Goal: Task Accomplishment & Management: Use online tool/utility

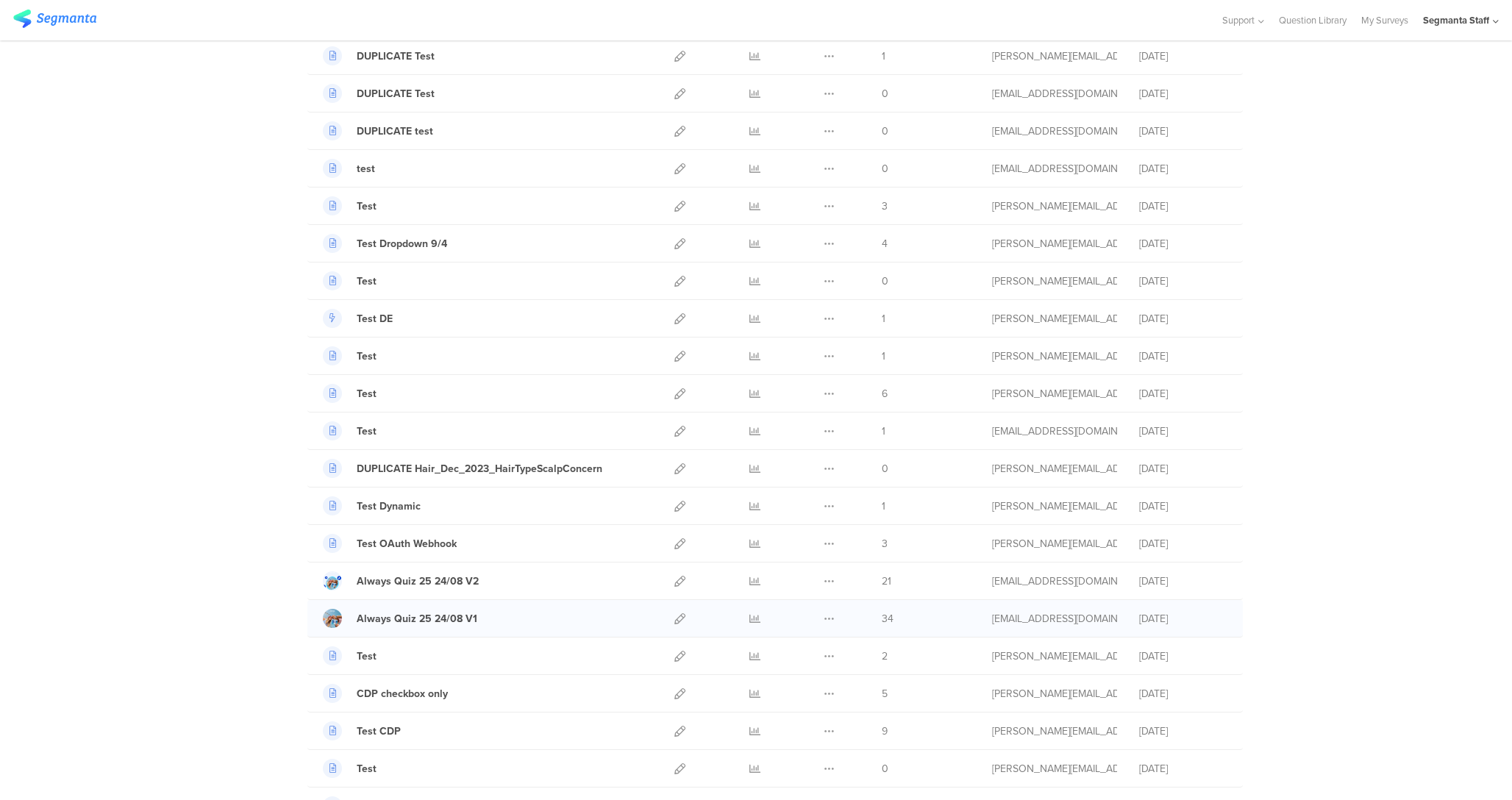
scroll to position [1232, 0]
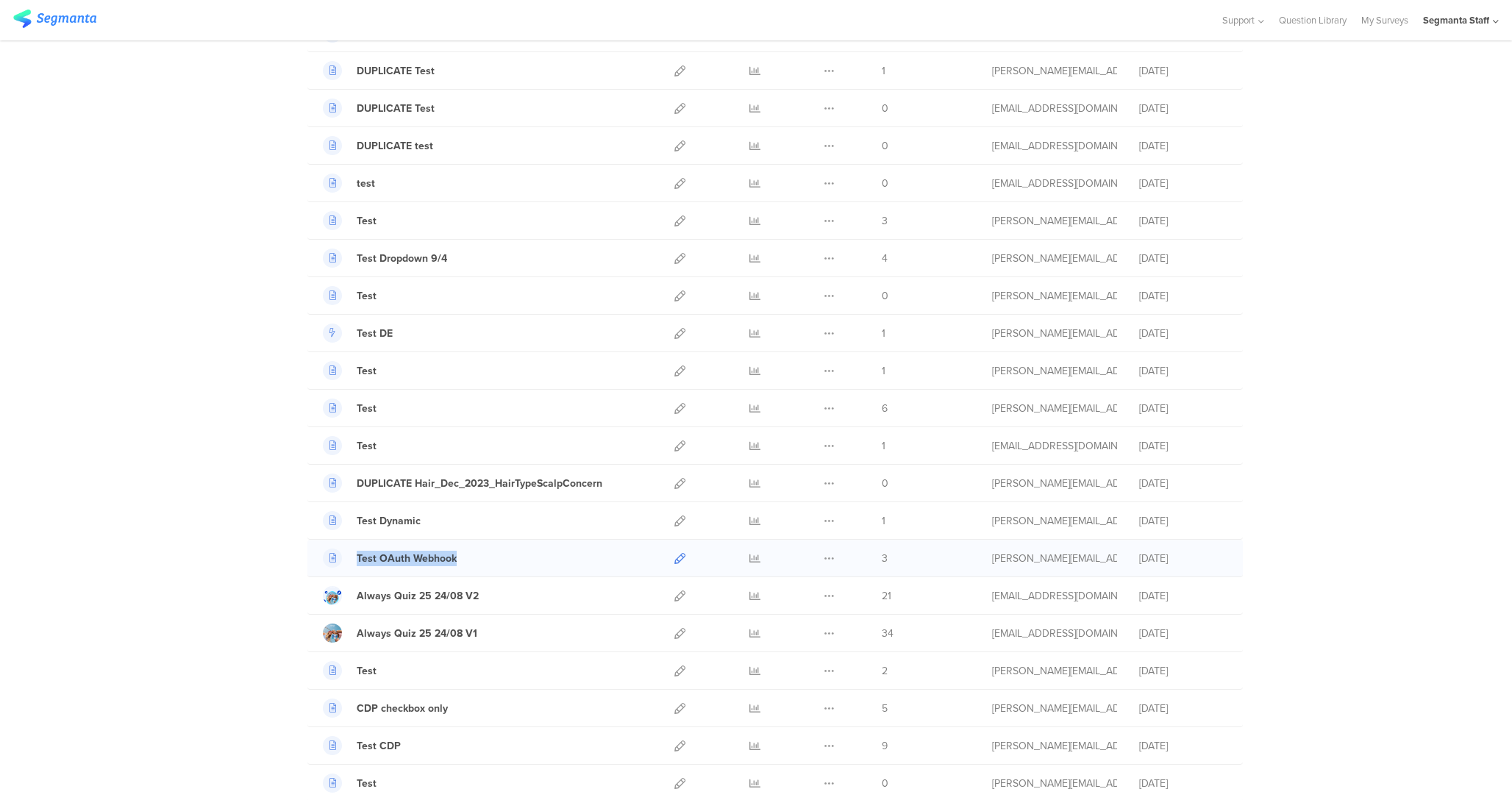
click at [681, 558] on icon at bounding box center [680, 558] width 11 height 11
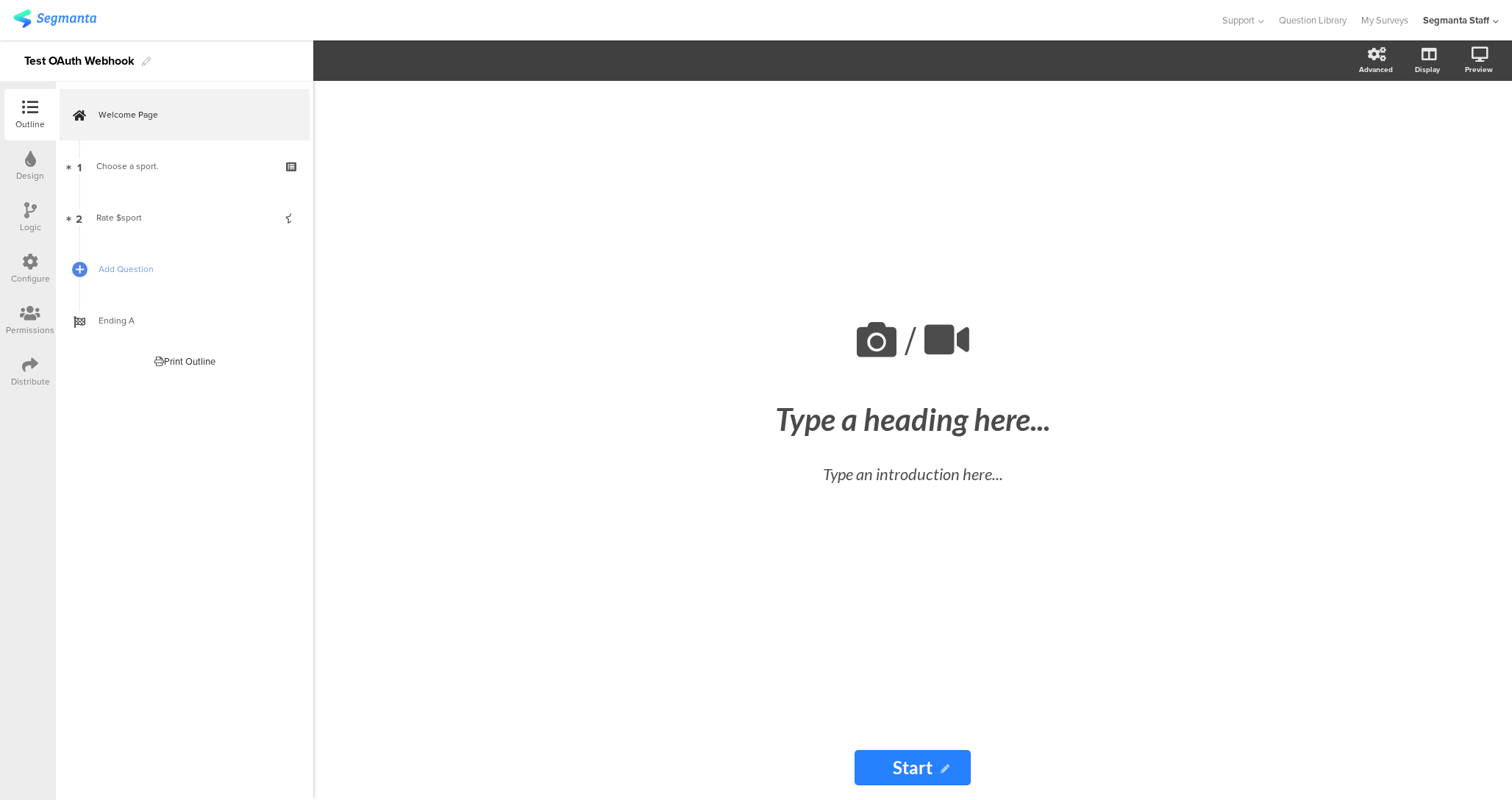
click at [34, 262] on icon at bounding box center [29, 262] width 16 height 16
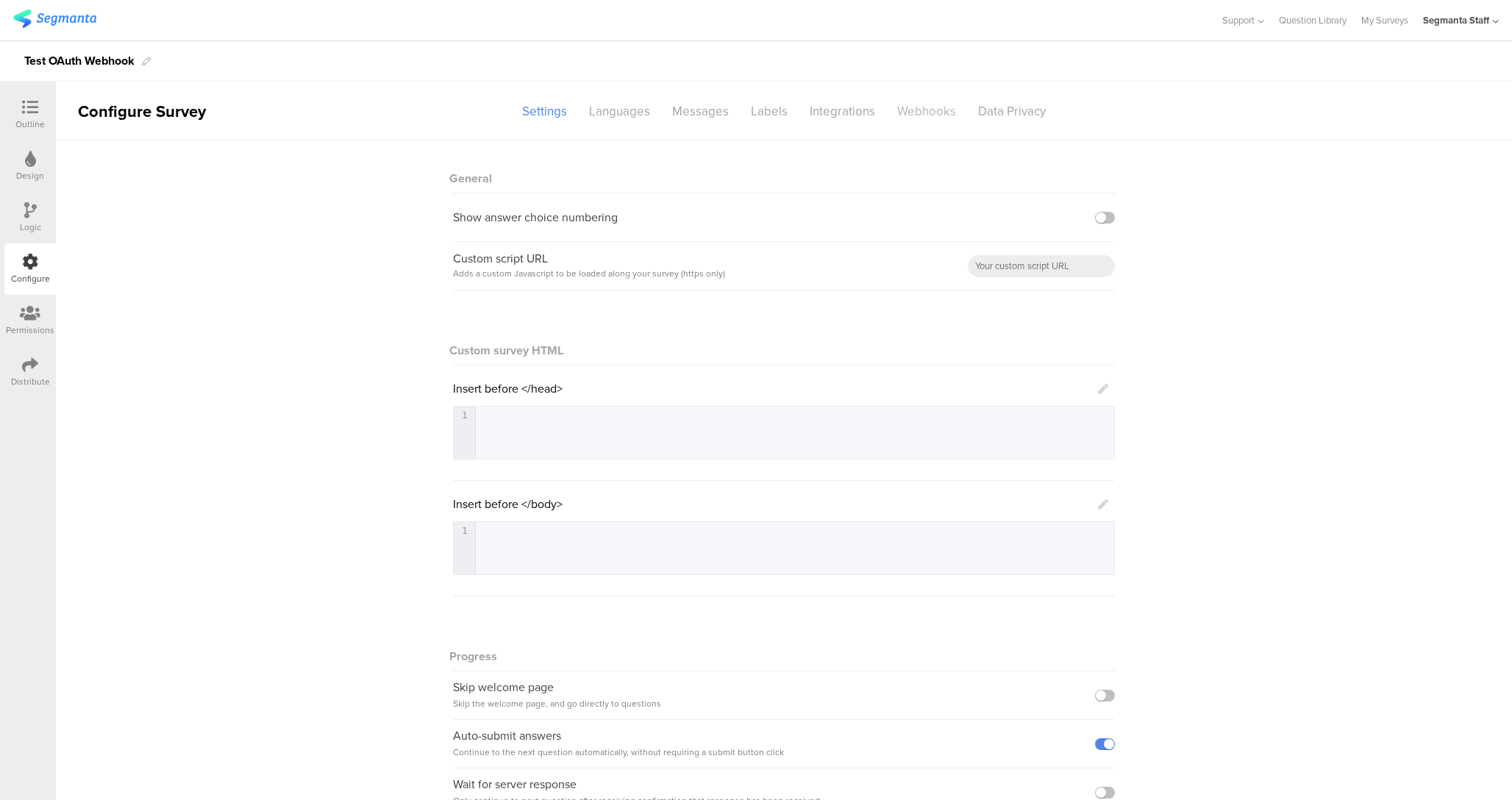
click at [907, 104] on div "Webhooks" at bounding box center [926, 111] width 81 height 26
